Goal: Task Accomplishment & Management: Complete application form

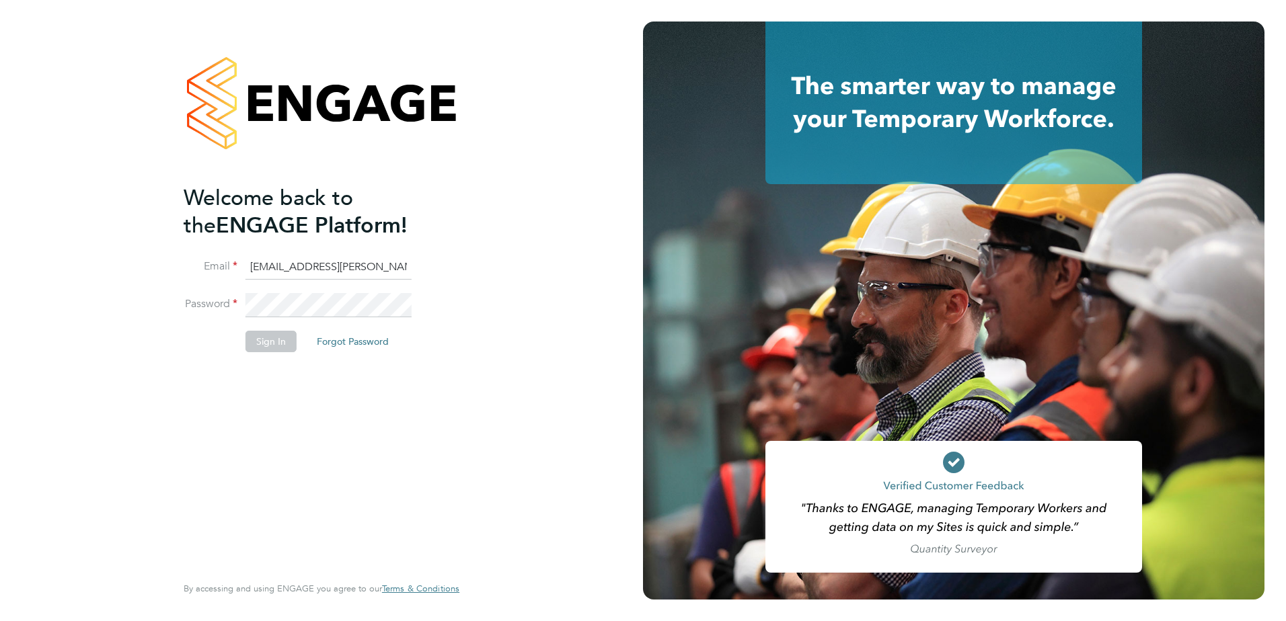
type input "brook.hyndman@hays.com"
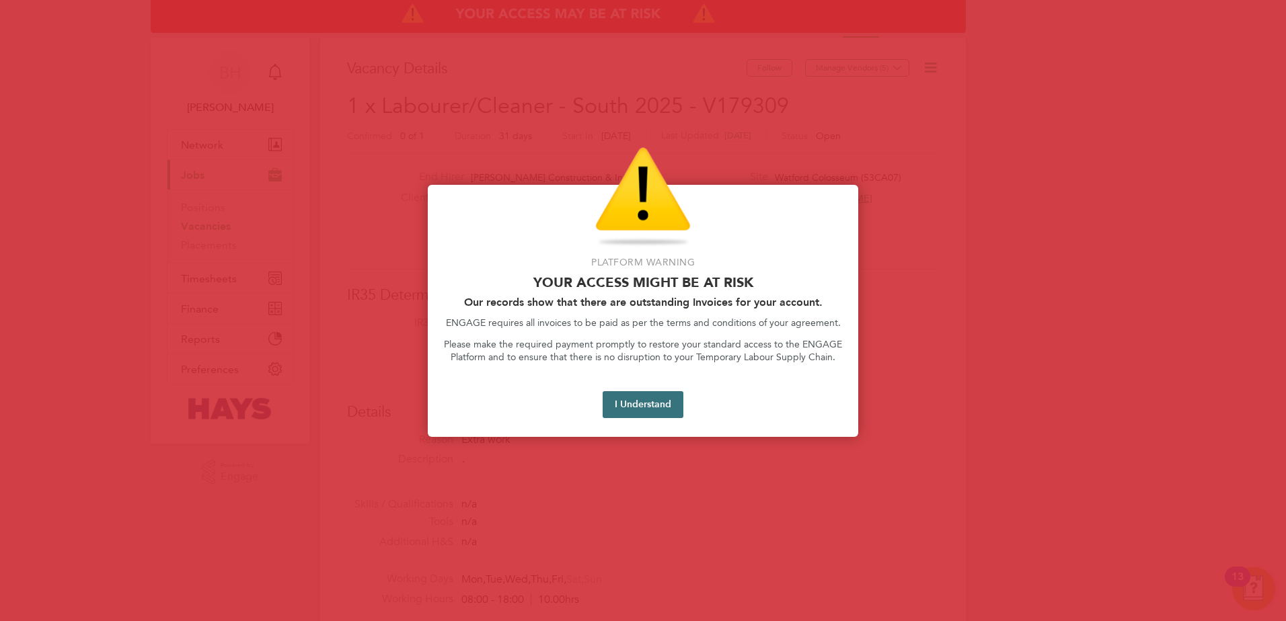
click at [640, 393] on button "I Understand" at bounding box center [642, 404] width 81 height 27
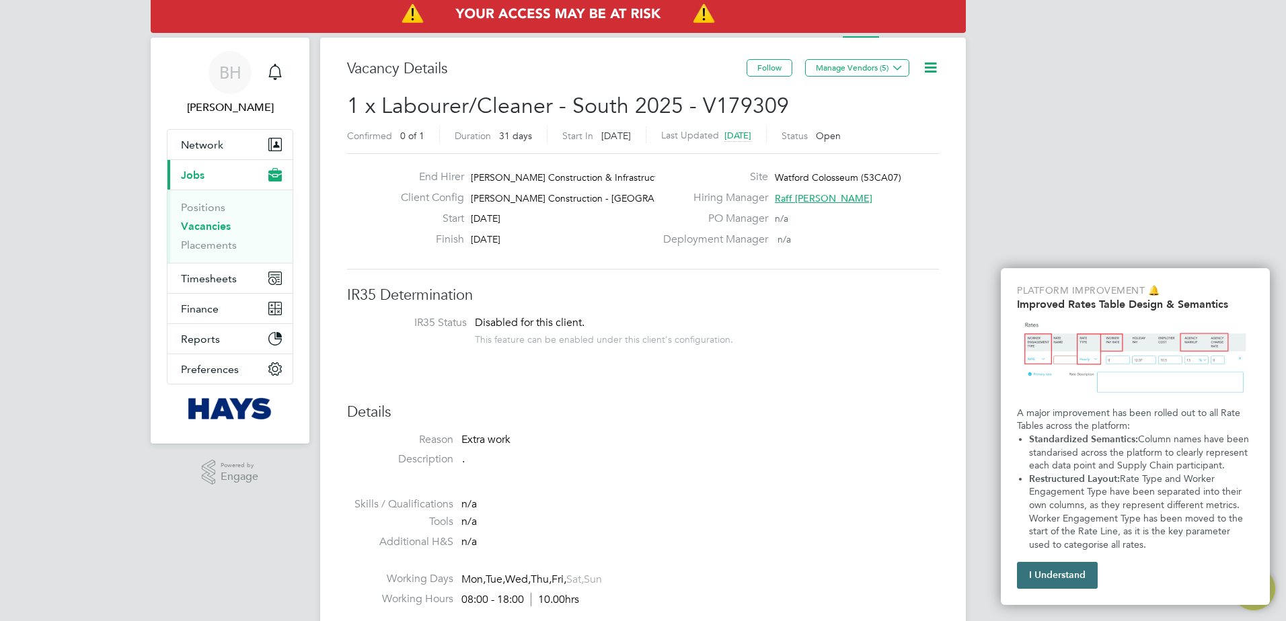
click at [1076, 577] on button "I Understand" at bounding box center [1057, 575] width 81 height 27
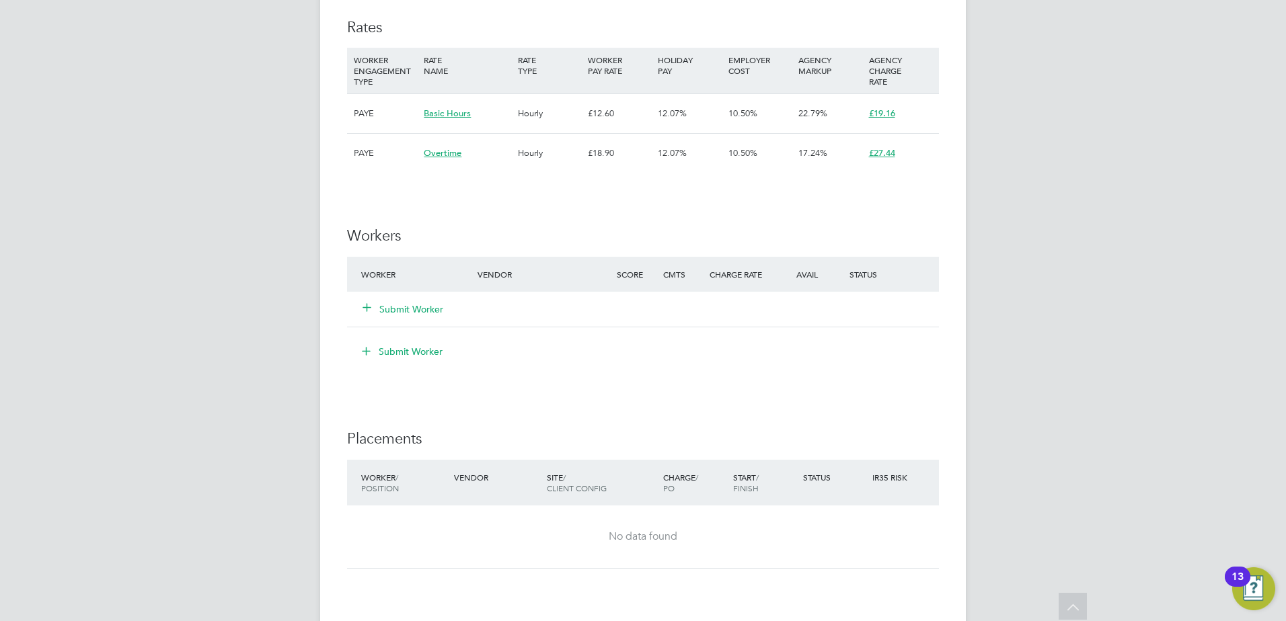
scroll to position [740, 0]
click at [410, 302] on button "Submit Worker" at bounding box center [403, 306] width 81 height 13
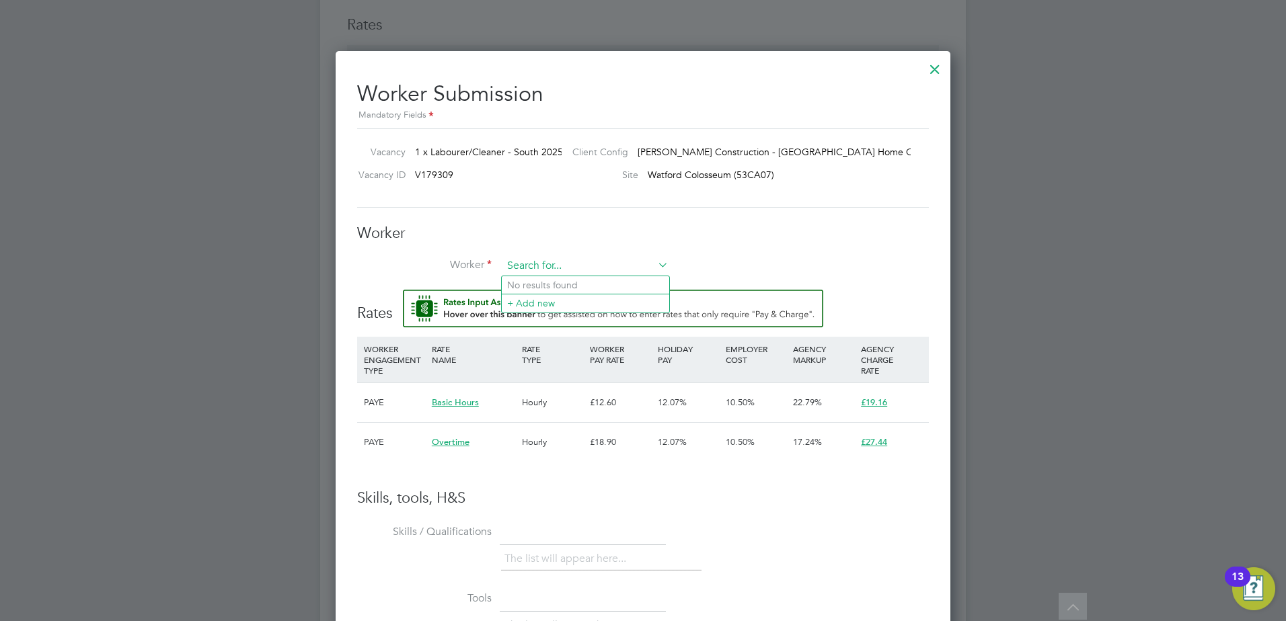
click at [551, 272] on input at bounding box center [585, 266] width 166 height 20
click at [588, 286] on b "Tanimowo" at bounding box center [610, 285] width 45 height 11
type input "[PERSON_NAME] (18922628)"
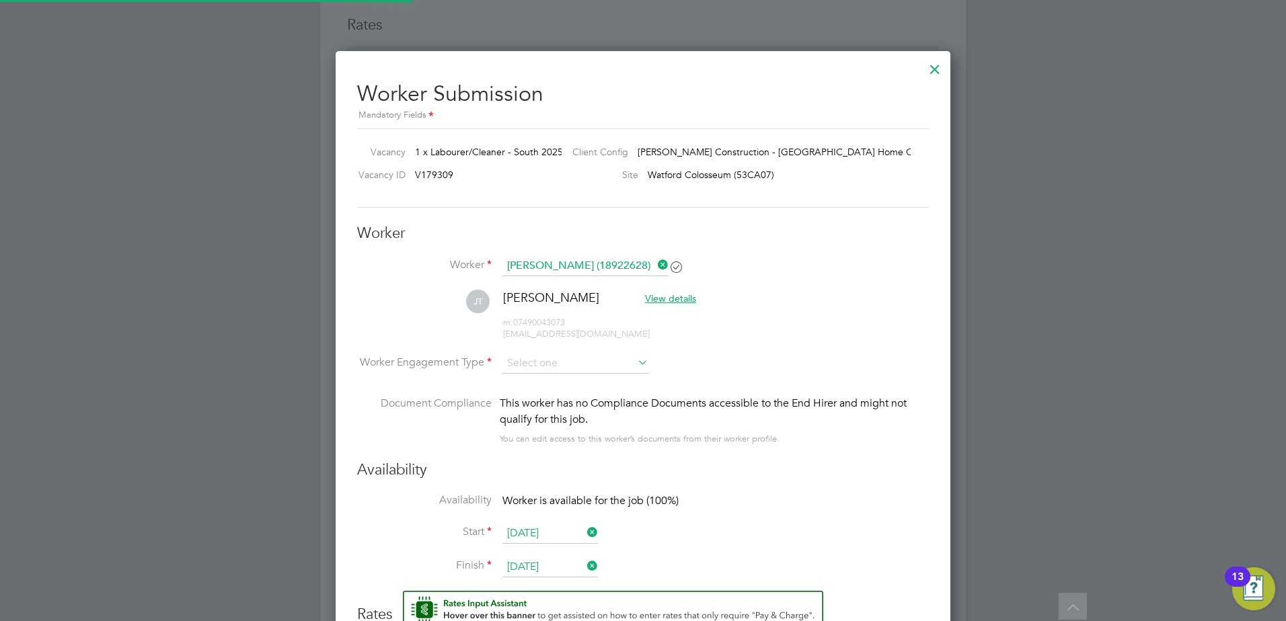
scroll to position [1171, 615]
click at [574, 365] on input at bounding box center [575, 364] width 146 height 20
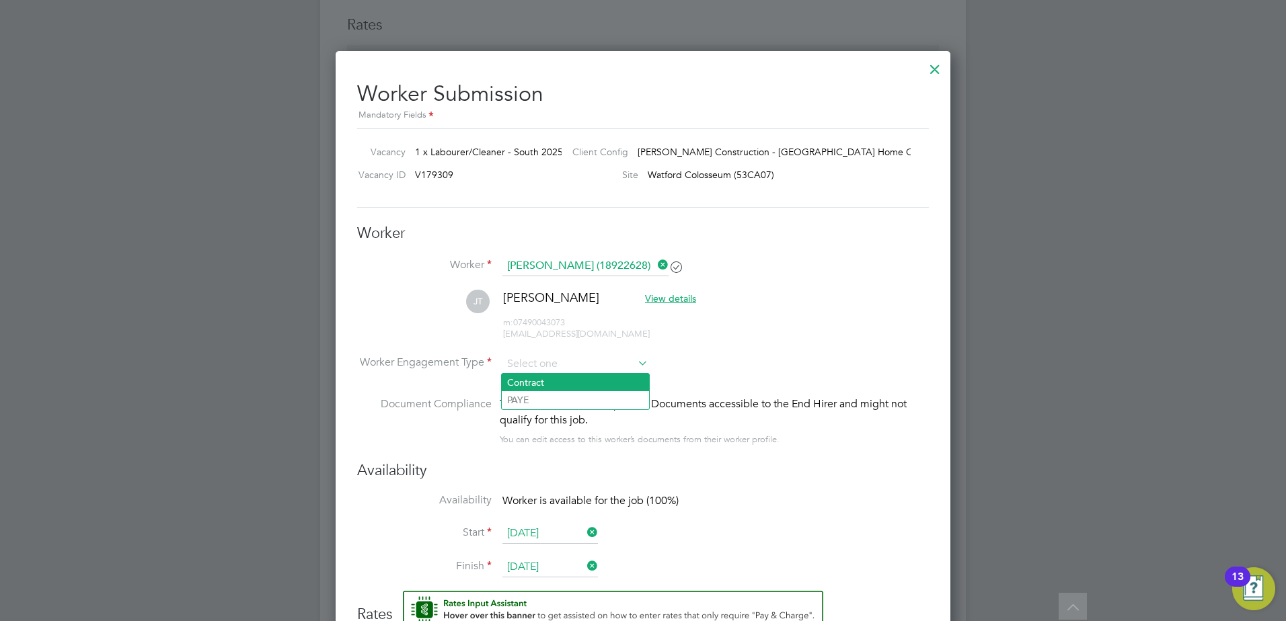
click at [565, 387] on li "Contract" at bounding box center [575, 382] width 147 height 17
type input "Contract"
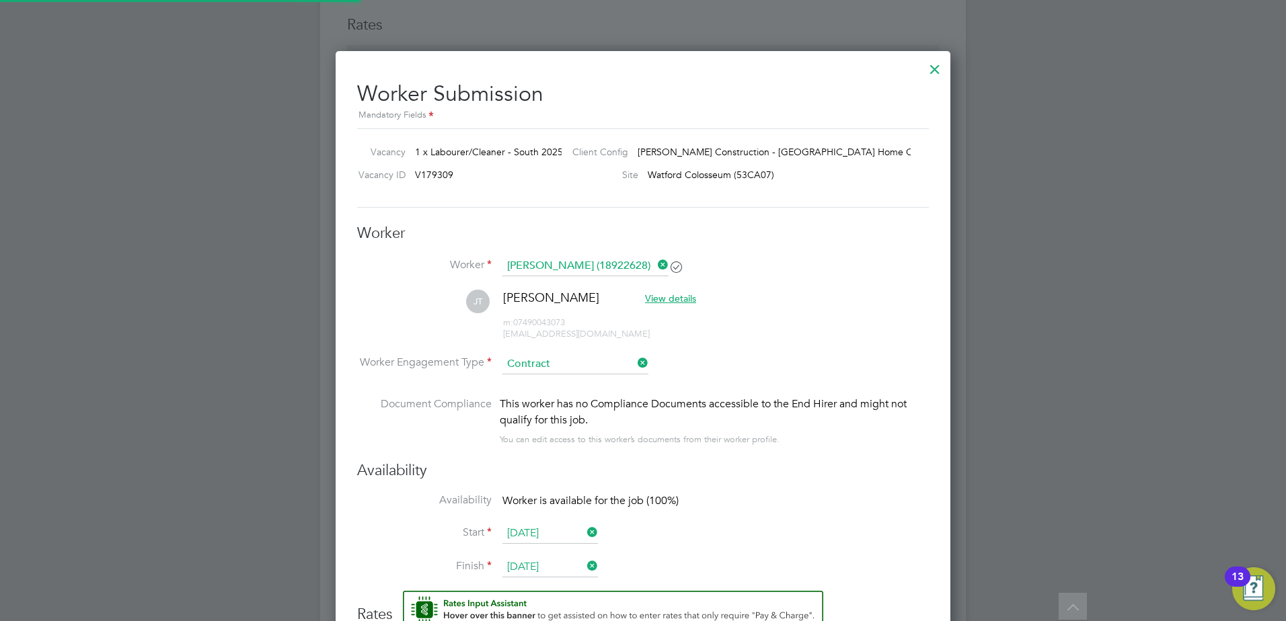
scroll to position [1189, 615]
click at [567, 365] on input at bounding box center [575, 364] width 146 height 20
click at [565, 393] on li "PAYE" at bounding box center [575, 399] width 147 height 17
type input "PAYE"
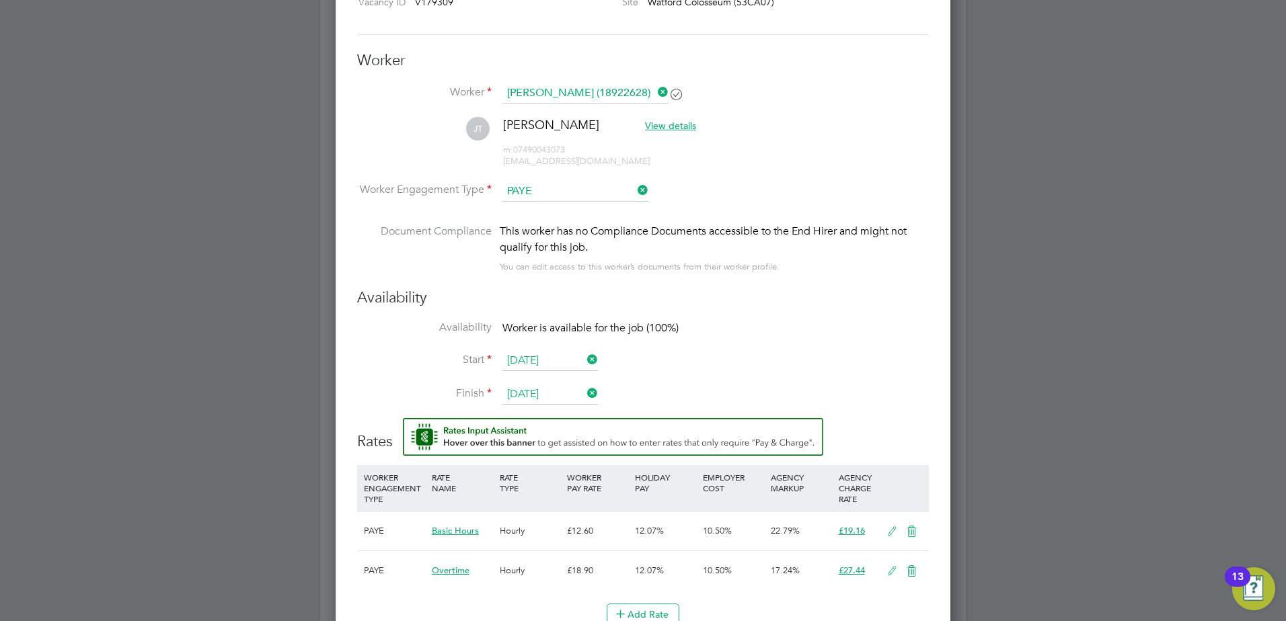
click at [812, 386] on li "Finish [DATE]" at bounding box center [643, 402] width 572 height 34
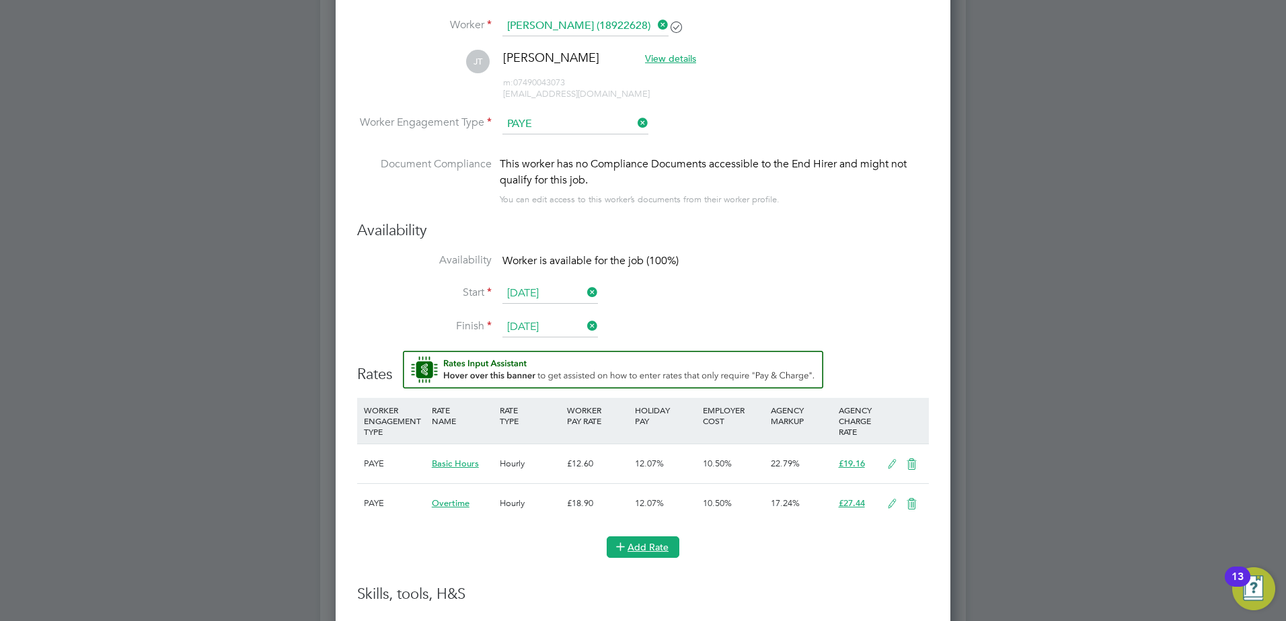
click at [665, 545] on button "Add Rate" at bounding box center [642, 548] width 73 height 22
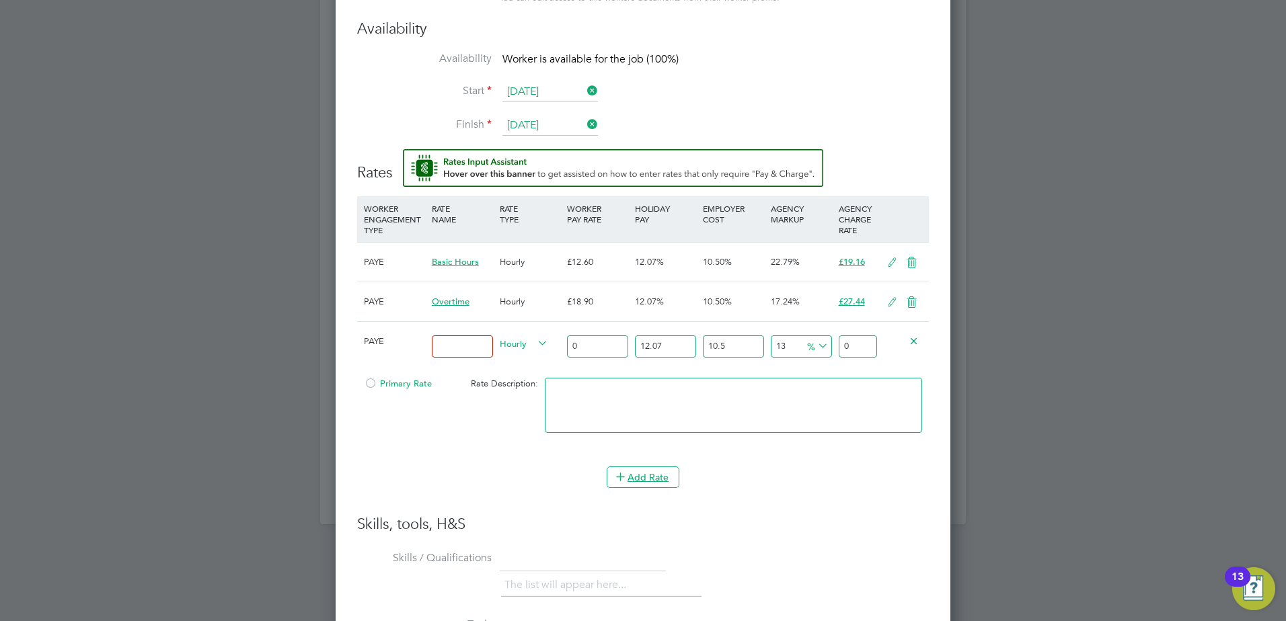
click at [516, 340] on span "Hourly" at bounding box center [524, 343] width 48 height 15
click at [484, 346] on input at bounding box center [462, 347] width 61 height 22
click at [908, 340] on icon at bounding box center [913, 341] width 10 height 10
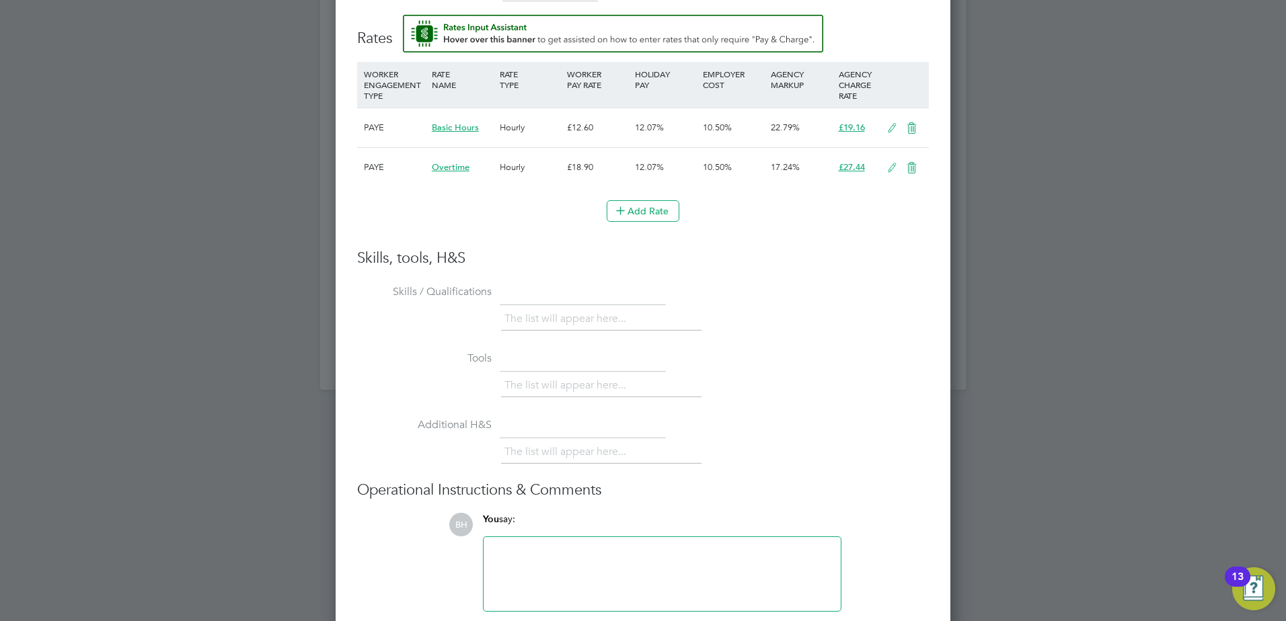
click at [563, 316] on li "The list will appear here..." at bounding box center [567, 319] width 127 height 18
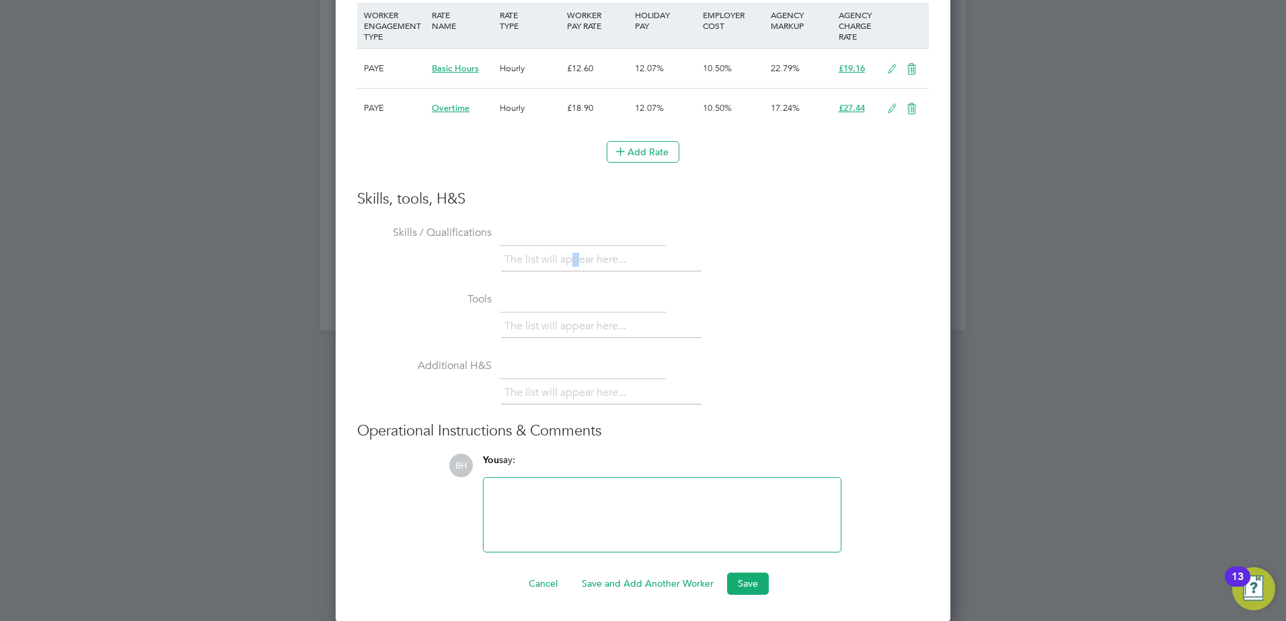
click at [576, 258] on li "The list will appear here..." at bounding box center [567, 260] width 127 height 18
click at [559, 265] on li "The list will appear here..." at bounding box center [567, 260] width 127 height 18
click at [745, 595] on div "Worker Submission Mandatory Fields Vacancy 1 x Labourer/Cleaner - South 2025 Cl…" at bounding box center [643, 19] width 615 height 1206
click at [744, 588] on button "Save" at bounding box center [748, 584] width 42 height 22
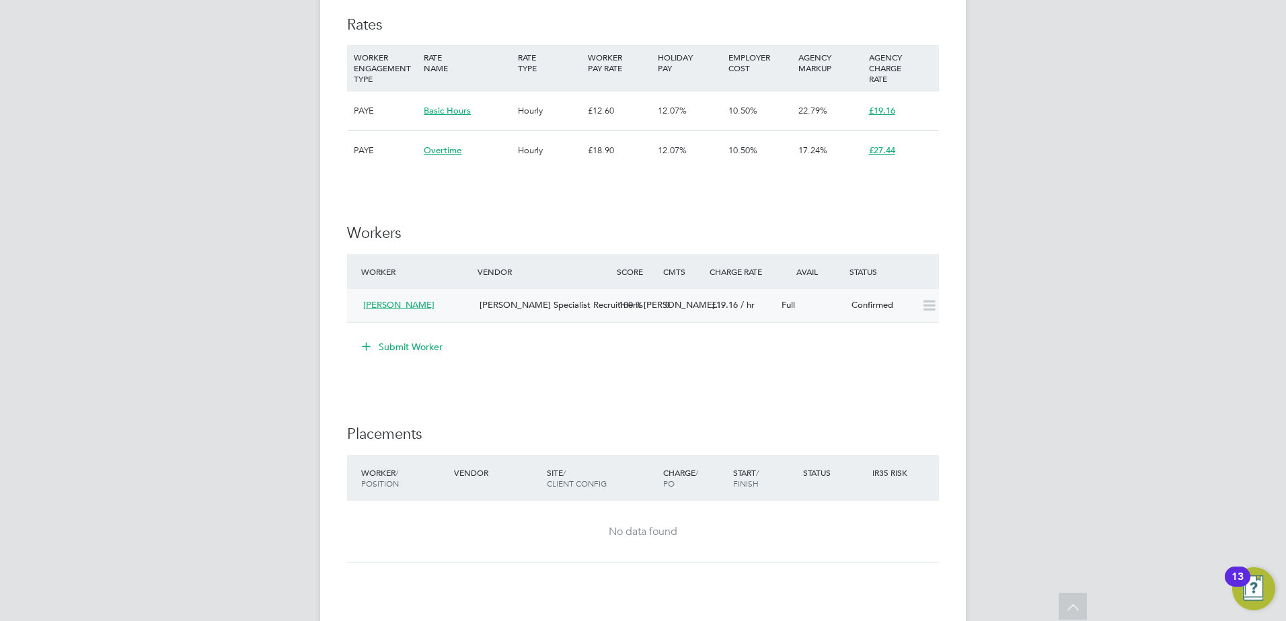
click at [422, 307] on span "[PERSON_NAME]" at bounding box center [398, 304] width 71 height 11
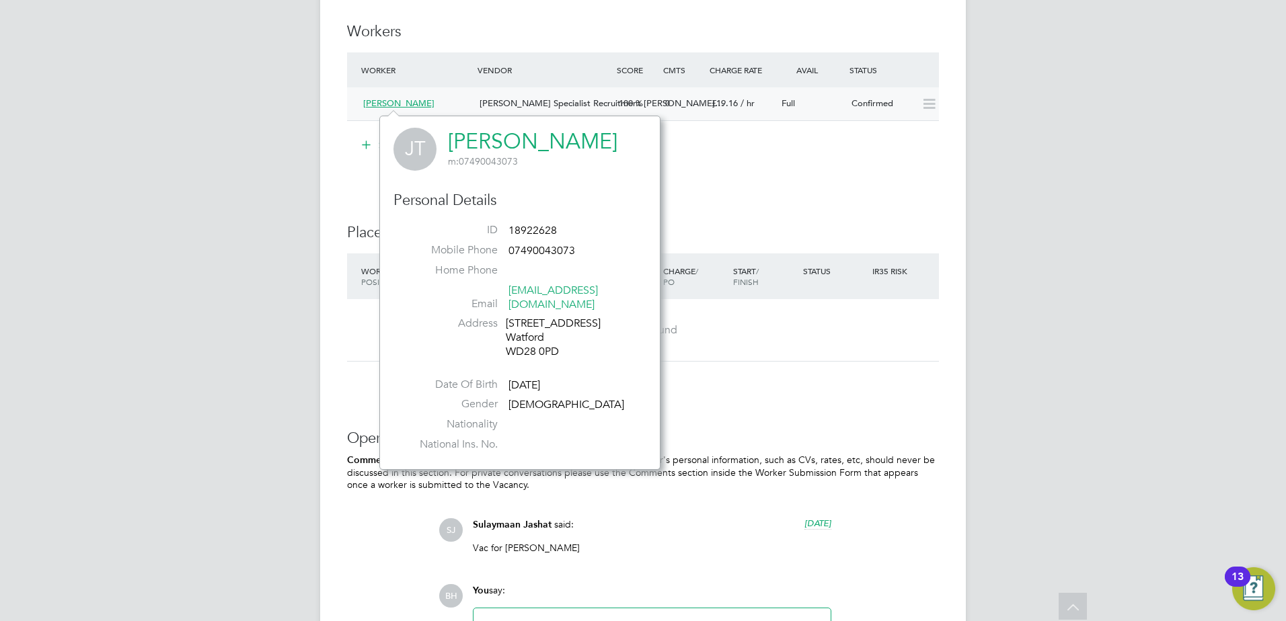
click at [407, 110] on div "[PERSON_NAME]" at bounding box center [416, 104] width 116 height 22
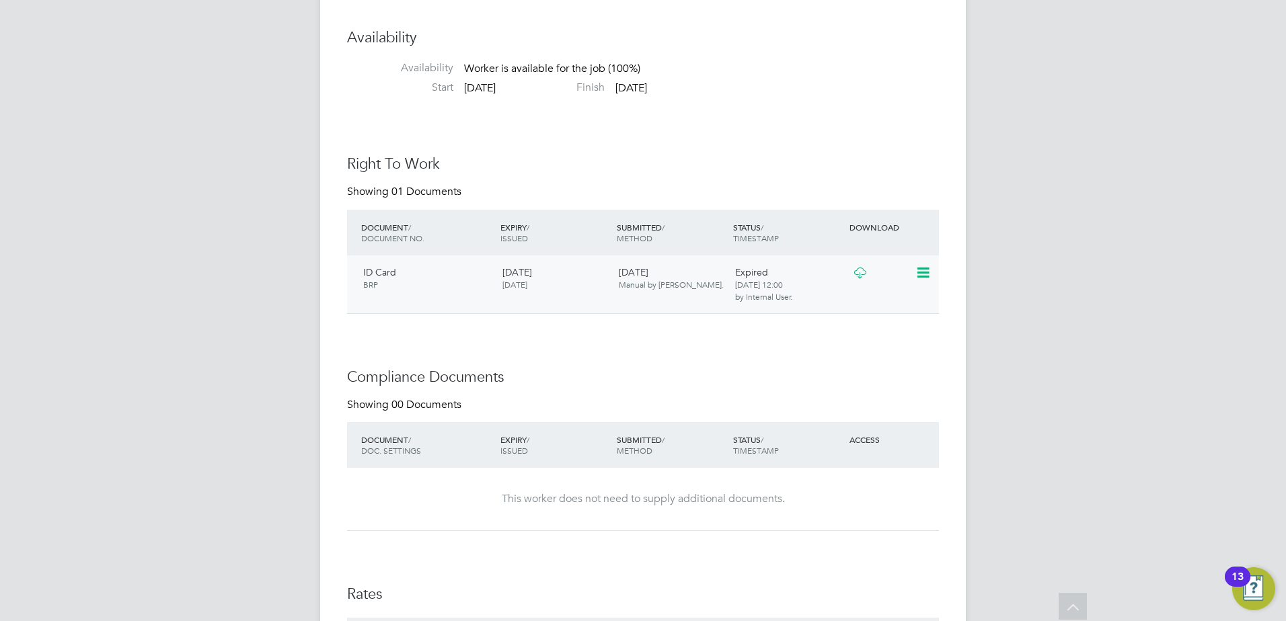
click at [922, 273] on icon at bounding box center [921, 273] width 13 height 16
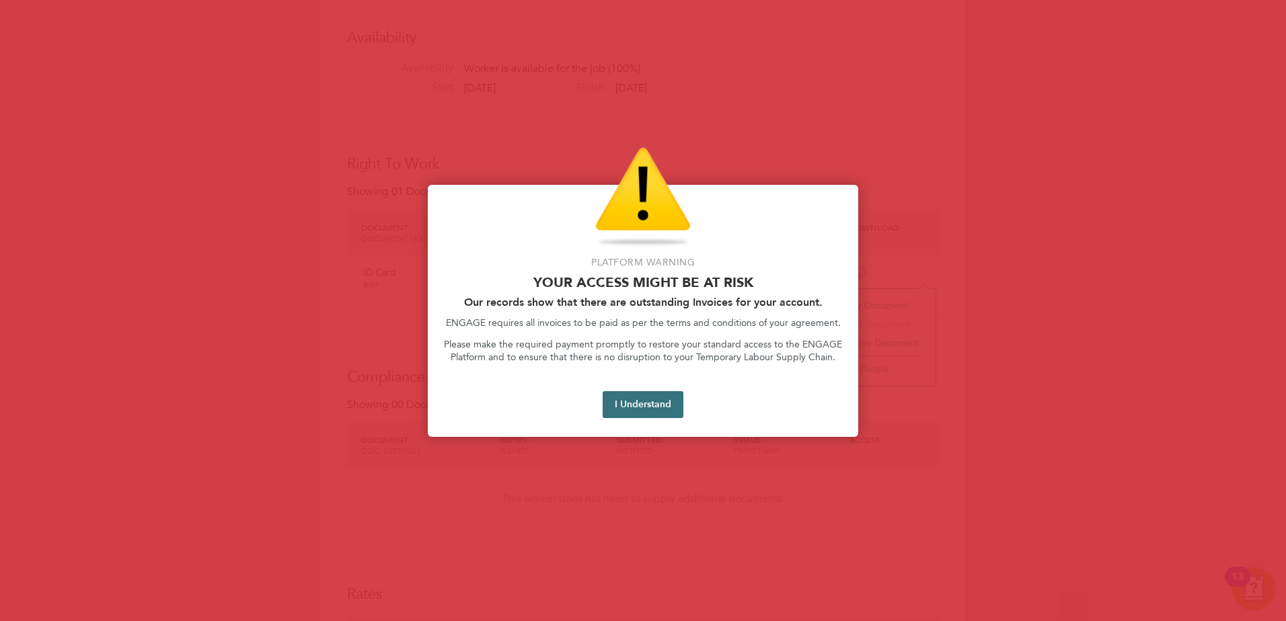
click at [629, 411] on button "I Understand" at bounding box center [642, 404] width 81 height 27
